Goal: Information Seeking & Learning: Check status

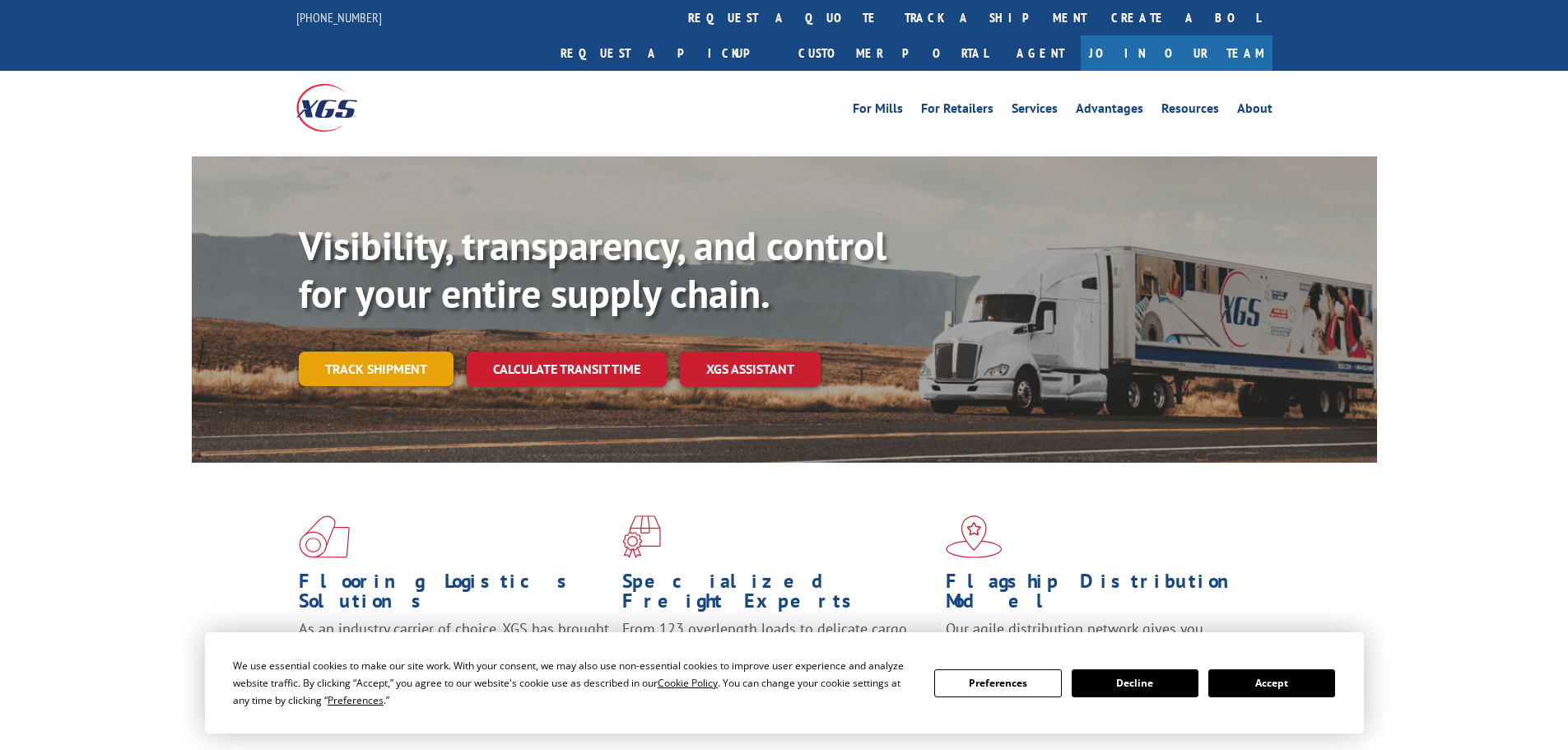
click at [400, 351] on link "Track shipment" at bounding box center [376, 368] width 155 height 35
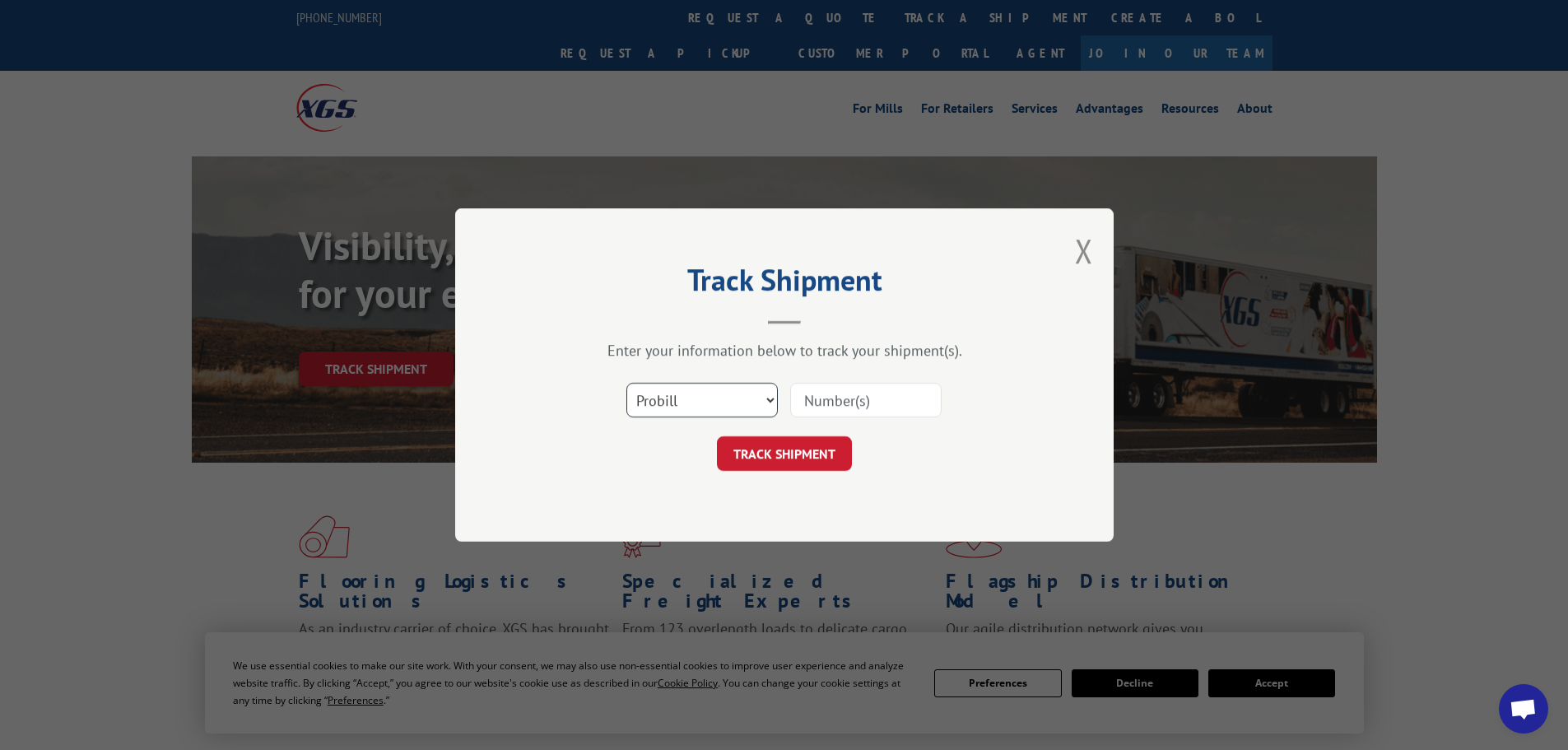
click at [724, 406] on select "Select category... Probill BOL PO" at bounding box center [701, 400] width 152 height 35
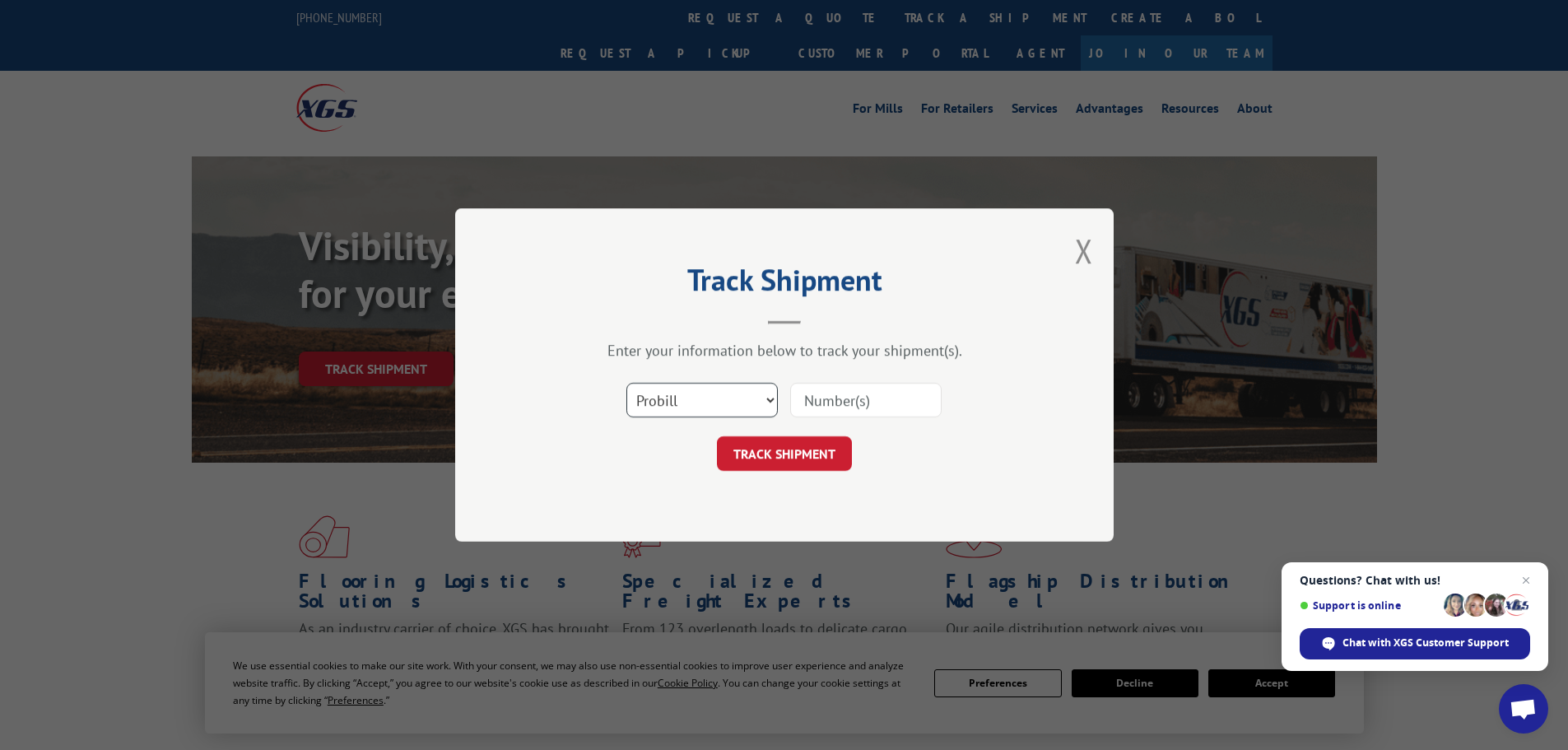
select select "po"
click at [626, 382] on select "Select category... Probill BOL PO" at bounding box center [701, 400] width 152 height 35
click at [831, 401] on input at bounding box center [865, 400] width 152 height 35
paste input "30536048"
type input "30536048"
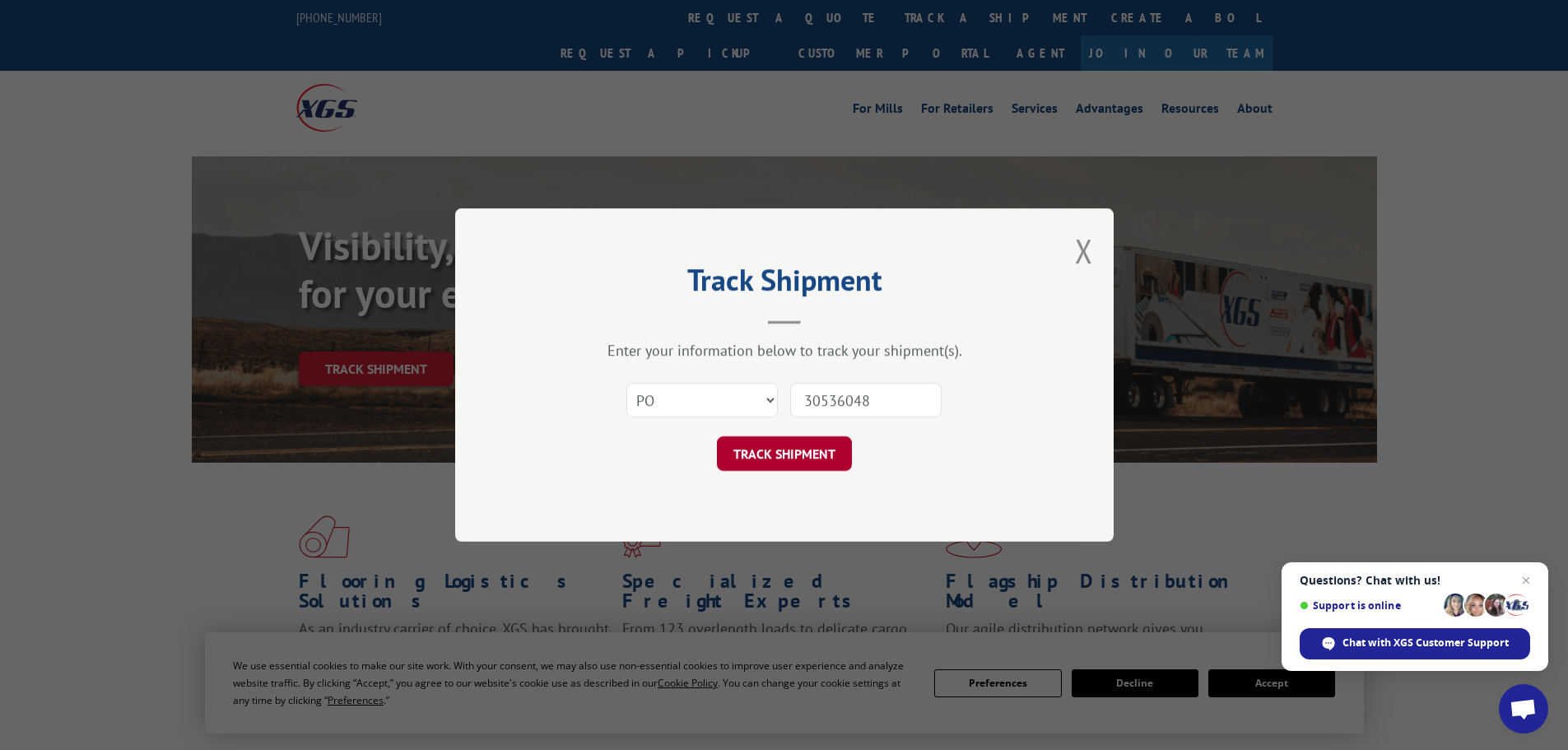
click at [810, 454] on button "TRACK SHIPMENT" at bounding box center [784, 454] width 135 height 35
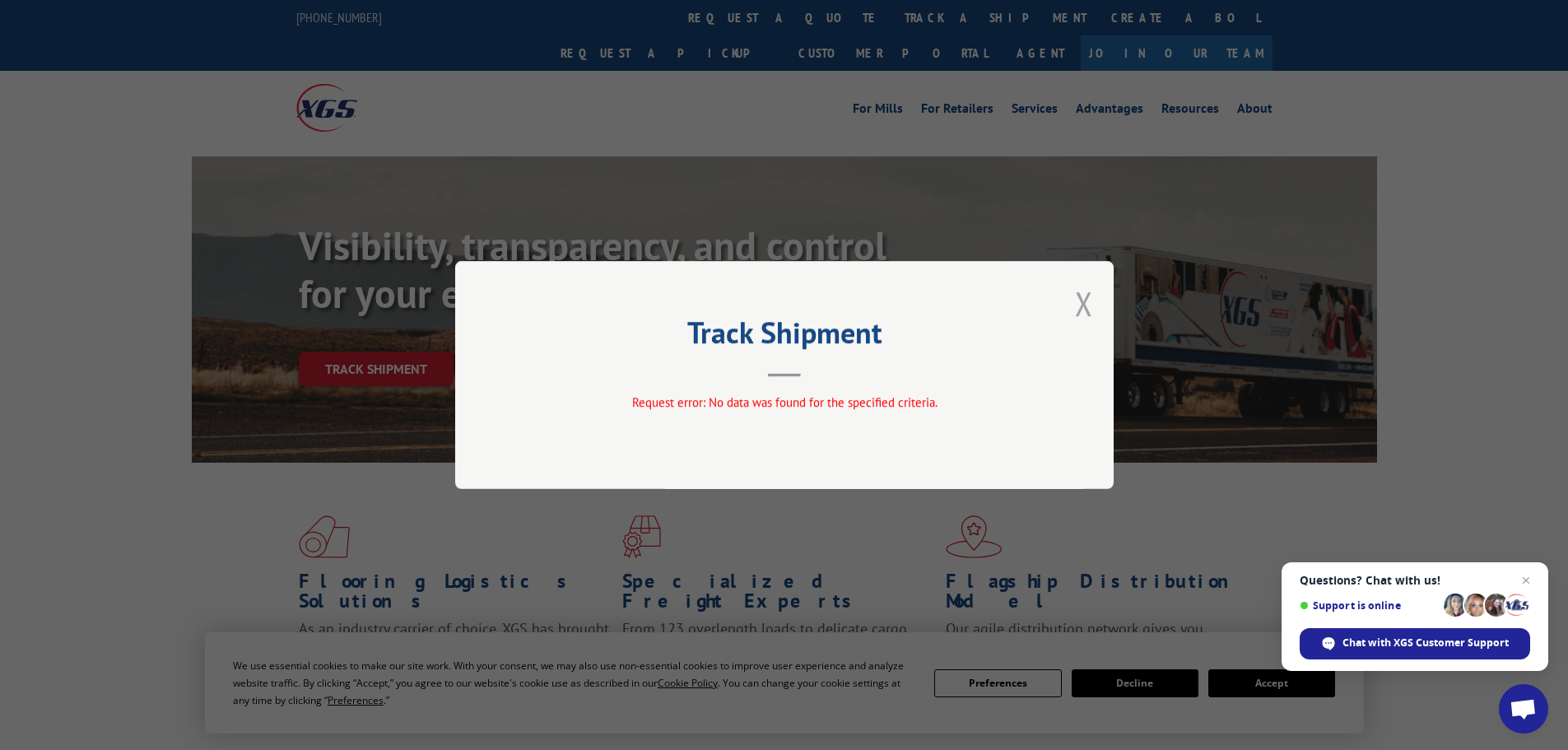
click at [1076, 307] on button "Close modal" at bounding box center [1084, 303] width 18 height 44
